Goal: Transaction & Acquisition: Subscribe to service/newsletter

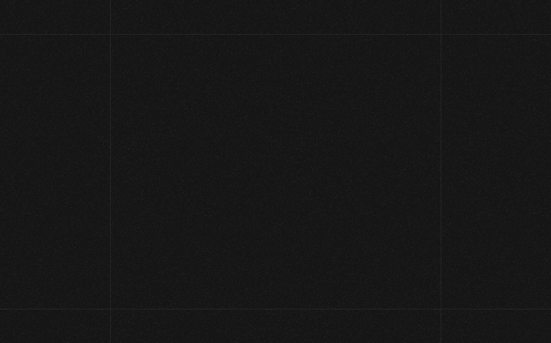
scroll to position [262, 0]
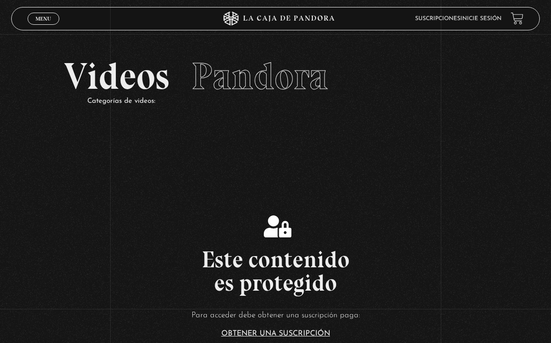
click at [48, 14] on link "Menu Cerrar" at bounding box center [44, 19] width 32 height 12
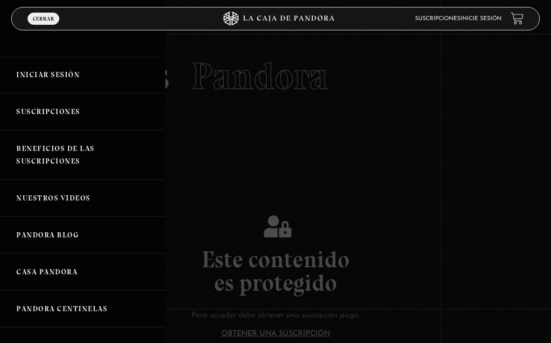
click at [71, 67] on link "Iniciar Sesión" at bounding box center [82, 74] width 165 height 37
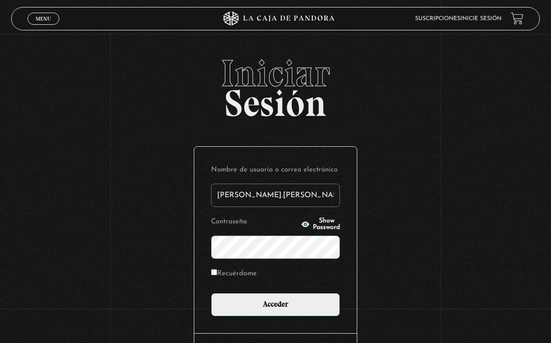
type input "Jen.pam"
click at [275, 307] on input "Acceder" at bounding box center [275, 304] width 129 height 23
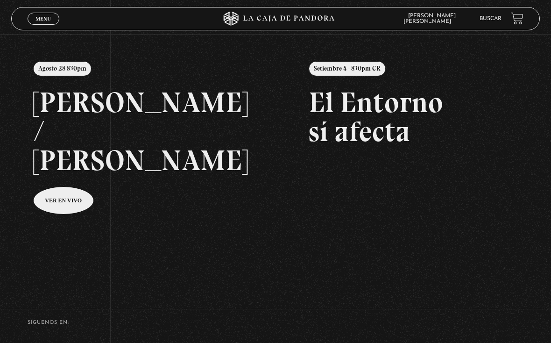
scroll to position [93, 0]
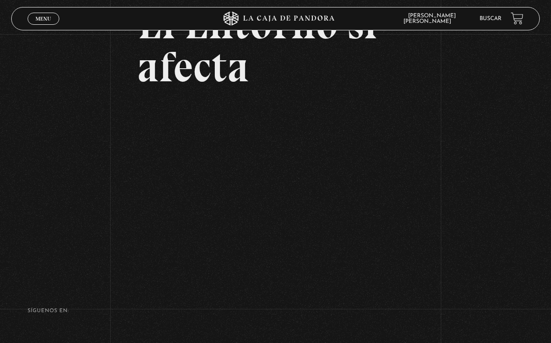
scroll to position [86, 0]
click at [461, 132] on div "Volver Setiembre 4 - 830pm CR El Entorno sí afecta" at bounding box center [275, 111] width 551 height 326
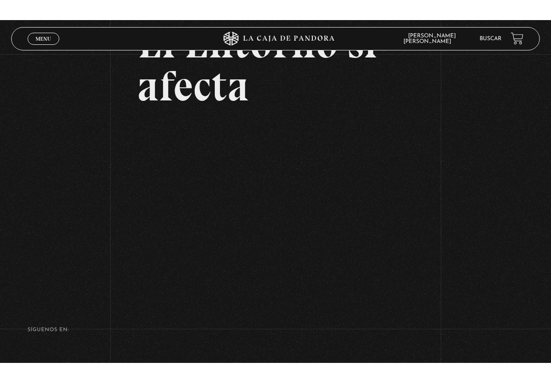
scroll to position [0, 0]
